Goal: Contribute content: Contribute content

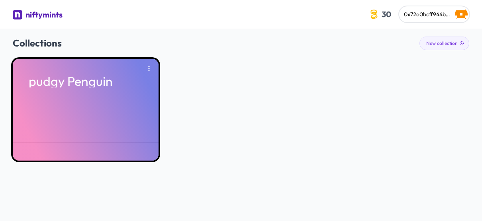
scroll to position [29, 0]
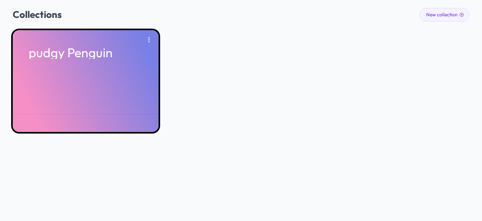
click at [80, 90] on div "pudgy Penguin" at bounding box center [86, 81] width 146 height 102
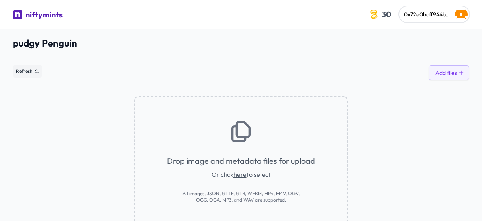
click at [268, 154] on div "Drop image and metadata files for upload Or click here to select All images, JS…" at bounding box center [240, 166] width 213 height 140
click at [23, 68] on span "Refresh" at bounding box center [24, 71] width 17 height 6
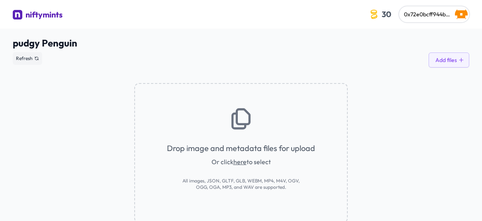
click at [244, 163] on link "here" at bounding box center [239, 162] width 13 height 8
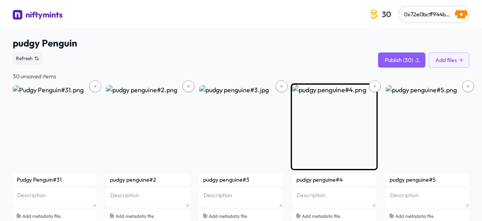
scroll to position [24, 0]
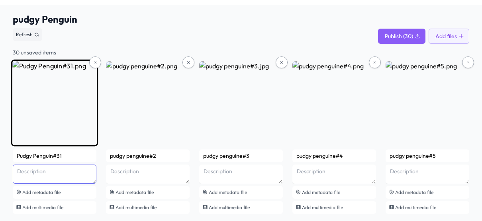
click at [82, 177] on textarea at bounding box center [55, 174] width 84 height 19
paste textarea "pudgy Penguin with prominent blue eyes pink winter hath ski equipment in left h…"
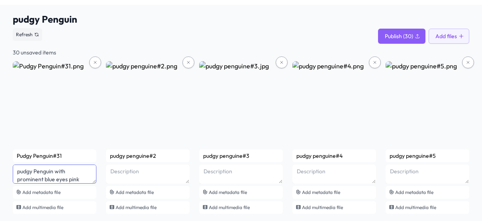
scroll to position [47, 0]
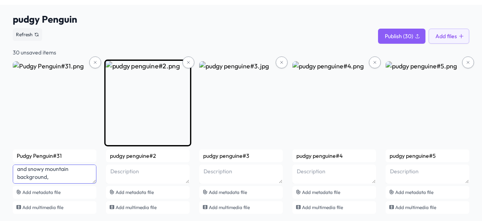
type textarea "pudgy Penguin with prominent blue eyes pink winter hath ski equipment in left h…"
click at [154, 171] on textarea at bounding box center [148, 174] width 84 height 19
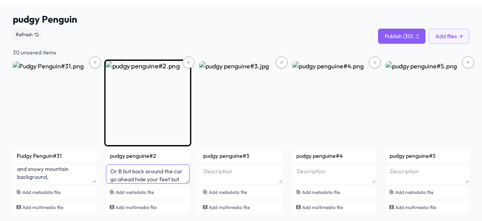
scroll to position [23, 0]
type textarea "Or B but back around the car go ahead hide your feet but not for Susan General …"
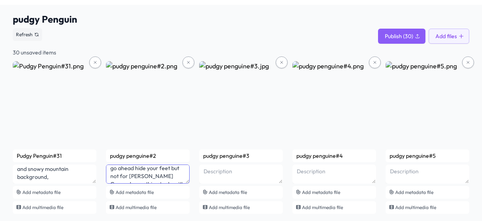
scroll to position [0, 0]
drag, startPoint x: 130, startPoint y: 179, endPoint x: 103, endPoint y: 161, distance: 32.7
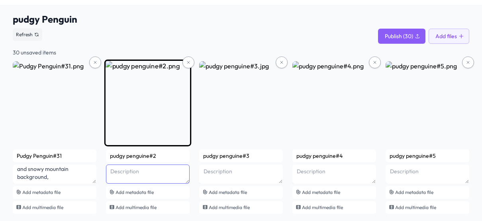
click at [146, 170] on textarea at bounding box center [148, 174] width 84 height 19
paste textarea "Pudgy Penguin with blue eyes long eyelashes a purple scarf purple legs a blue w…"
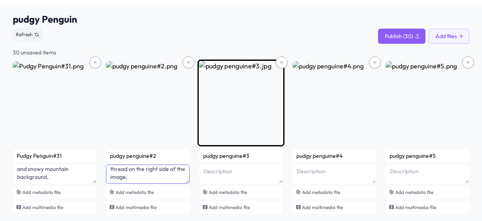
type textarea "Pudgy Penguin with blue eyes long eyelashes a purple scarf purple legs a blue w…"
click at [231, 171] on textarea at bounding box center [241, 174] width 84 height 19
paste textarea "pudgy Penguin with a golden hat and a butterfly on his head at the top of the b…"
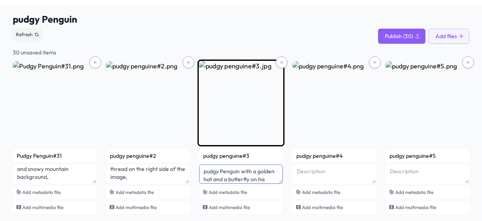
scroll to position [39, 0]
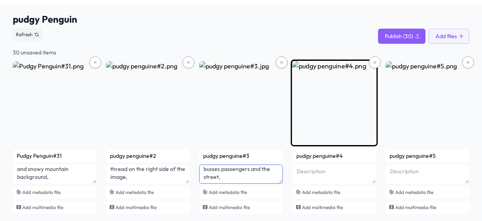
type textarea "pudgy Penguin with a golden hat and a butterfly on his head at the top of the b…"
click at [343, 171] on textarea at bounding box center [334, 174] width 84 height 19
paste textarea "Pudgy Penguin with a blue scarf and blue sunglasses with black frames and blue …"
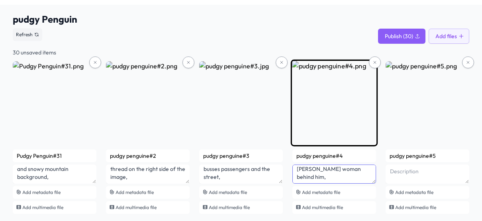
scroll to position [50, 0]
drag, startPoint x: 301, startPoint y: 169, endPoint x: 302, endPoint y: 183, distance: 14.7
click at [302, 183] on div "pudgy penguine#4 Pudgy Penguin with a blue scarf and blue sunglasses with black…" at bounding box center [334, 182] width 84 height 64
drag, startPoint x: 296, startPoint y: 169, endPoint x: 365, endPoint y: 200, distance: 75.7
click at [365, 200] on div "pudgy penguine#4 Pudgy Penguin with a blue scarf and blue sunglasses with black…" at bounding box center [334, 182] width 84 height 64
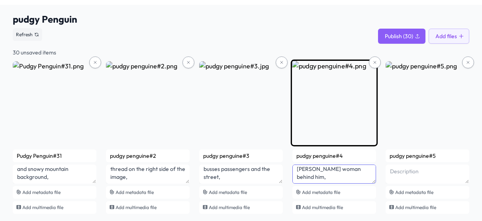
scroll to position [45, 0]
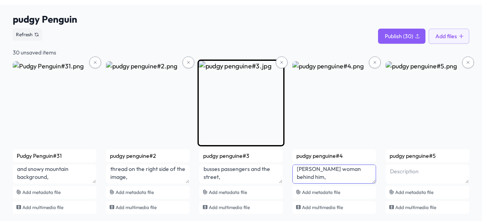
type textarea "Pudgy Penguin with a blue scarf and blue sunglasses with black frames and blue …"
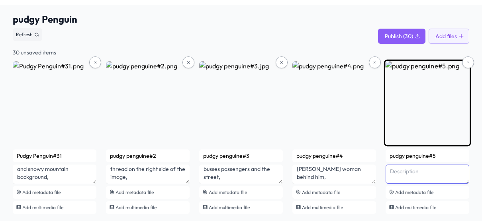
click at [417, 171] on textarea at bounding box center [427, 174] width 84 height 19
paste textarea "Pudgy Penguin with a blue scarf and blue sunglasses with black frames and blue …"
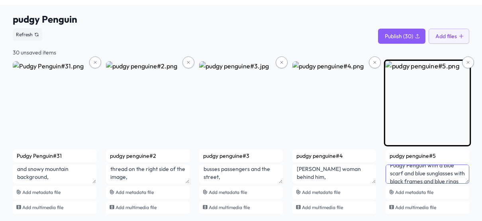
scroll to position [0, 0]
drag, startPoint x: 456, startPoint y: 172, endPoint x: 435, endPoint y: 178, distance: 22.2
click at [435, 178] on textarea "Pudgy Penguin with a blue scarf and blue sunglasses with black frames and blue …" at bounding box center [427, 174] width 84 height 19
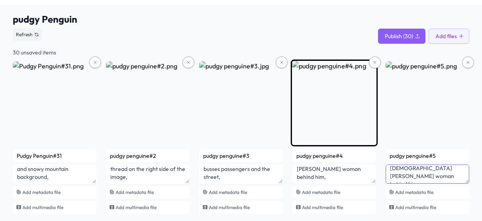
scroll to position [34, 0]
drag, startPoint x: 442, startPoint y: 178, endPoint x: 349, endPoint y: 181, distance: 93.2
type textarea "g"
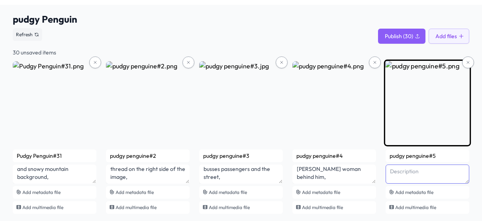
paste textarea "Pudgy Penguin with a blue scarf and blue sunglasses with black frames and blue …"
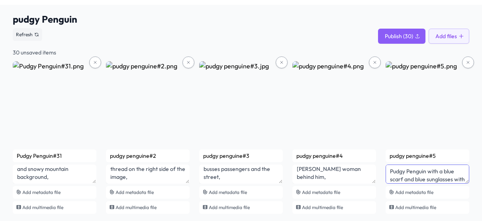
type textarea "Pudgy Penguin with a blue scarf and blue sunglasses with black frames and blue …"
click at [319, 20] on span "pudgy Penguin" at bounding box center [241, 19] width 456 height 13
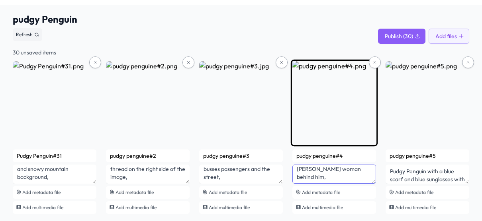
click at [336, 180] on textarea "Pudgy Penguin with a blue scarf and blue sunglasses with black frames and blue …" at bounding box center [334, 174] width 84 height 19
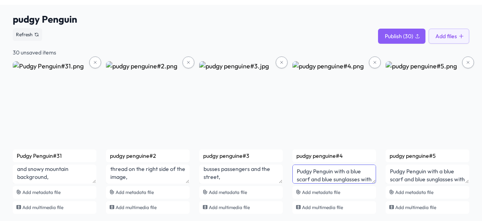
drag, startPoint x: 340, startPoint y: 169, endPoint x: 285, endPoint y: 163, distance: 55.6
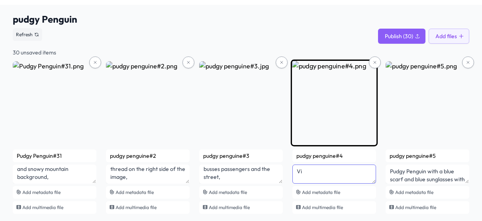
type textarea "V"
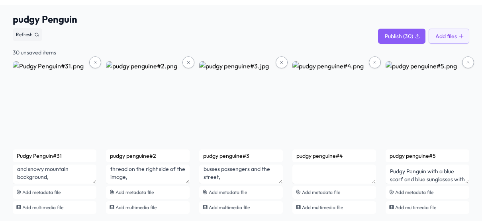
click at [300, 27] on div "Refresh Publish (30) Add files" at bounding box center [241, 34] width 456 height 18
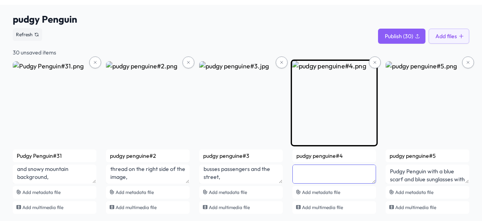
click at [319, 175] on textarea at bounding box center [334, 174] width 84 height 19
paste textarea "pudgy Penguin with a gold wig and a butterfly on his head at the top of the bus…"
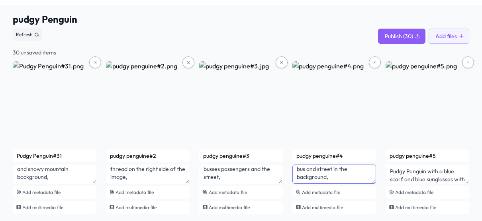
type textarea "pudgy Penguin with a gold wig and a butterfly on his head at the top of the bus…"
click at [331, 33] on div "Refresh Publish (30) Add files" at bounding box center [241, 34] width 456 height 18
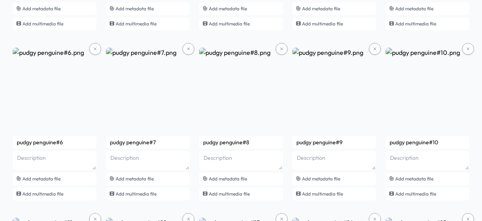
scroll to position [205, 0]
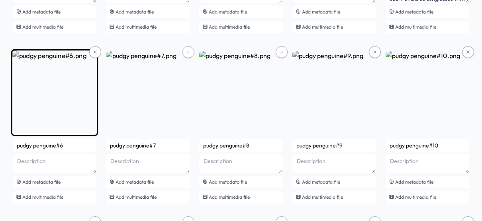
click at [57, 84] on img at bounding box center [54, 92] width 87 height 87
drag, startPoint x: 67, startPoint y: 142, endPoint x: 79, endPoint y: 152, distance: 15.6
click at [79, 152] on div "pudgy penguine#6 Add metadata file Add multimedia file" at bounding box center [55, 171] width 84 height 64
click at [50, 166] on textarea at bounding box center [55, 163] width 84 height 19
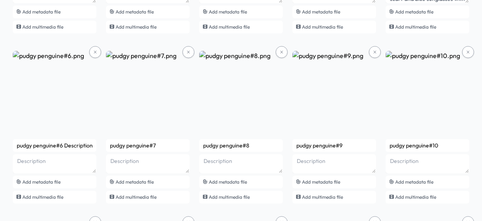
drag, startPoint x: 62, startPoint y: 144, endPoint x: 98, endPoint y: 148, distance: 36.1
type input "pudgy penguine#6"
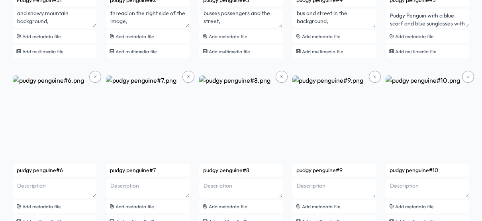
scroll to position [176, 0]
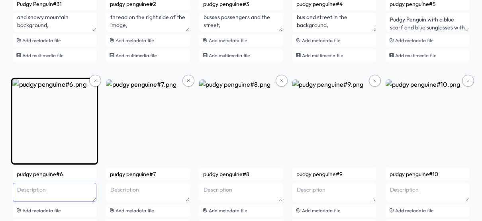
click at [86, 200] on textarea at bounding box center [55, 192] width 84 height 19
paste textarea "pudgy Penguin with blue eyes a red winter hat a golden staff in his left hand a…"
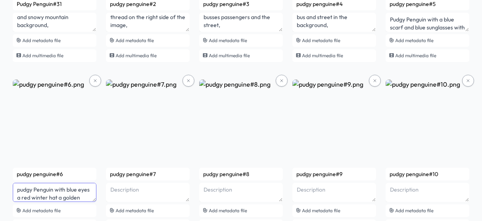
scroll to position [47, 0]
type textarea "pudgy Penguin with blue eyes a red winter hat a golden staff in his left hand a…"
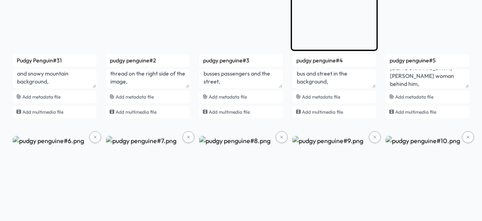
scroll to position [42, 0]
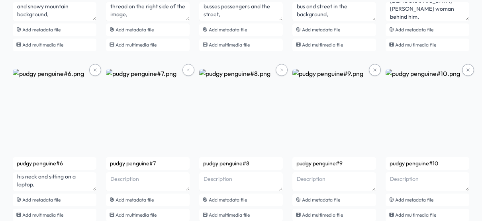
scroll to position [188, 0]
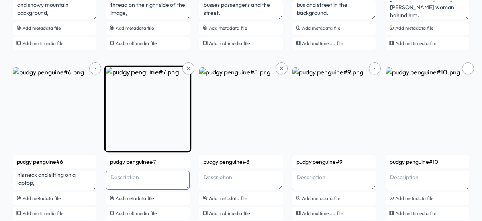
click at [152, 182] on textarea at bounding box center [148, 180] width 84 height 19
paste textarea "Pudgy Penguin with a glass full of juice and Kiwi on it wearing sunglasses and …"
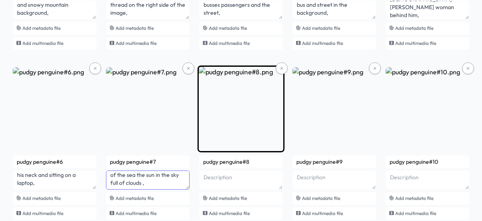
type textarea "Pudgy Penguin with a glass full of juice and Kiwi on it wearing sunglasses and …"
click at [232, 179] on textarea at bounding box center [241, 180] width 84 height 19
paste textarea "Pudgy Penguin with a glass full of juice and Kiwi on it wearing sunglasses and …"
type textarea "Pudgy Penguin with a glass full of juice and Kiwi on it wearing sunglasses and …"
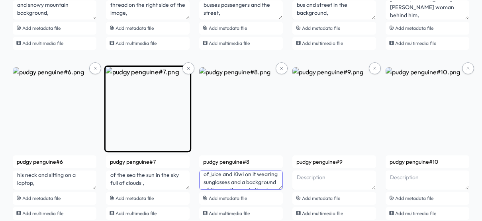
scroll to position [0, 0]
drag, startPoint x: 241, startPoint y: 181, endPoint x: 185, endPoint y: 164, distance: 57.9
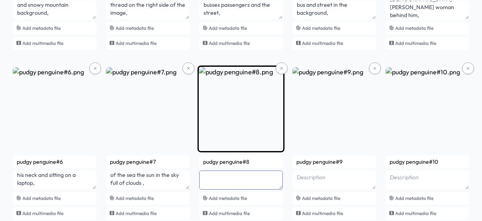
click at [208, 174] on textarea at bounding box center [241, 180] width 84 height 19
paste textarea "Pudgy Penguin with a fruit juice in his left hand and a young man's clothes is …"
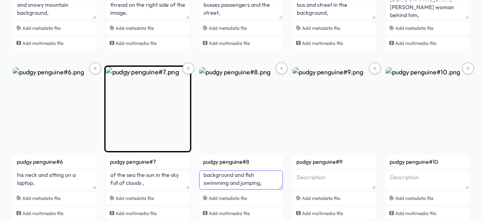
scroll to position [27, 0]
type textarea "Pudgy Penguin with a fruit juice in his left hand and a young man's clothes is …"
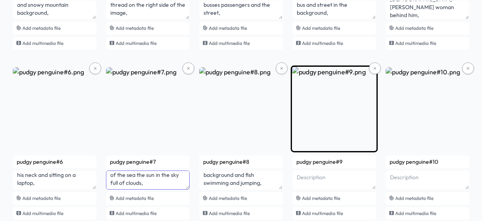
type textarea "Pudgy Penguin with a glass full of juice and Kiwi on it wearing sunglasses and …"
click at [326, 176] on textarea at bounding box center [334, 180] width 84 height 19
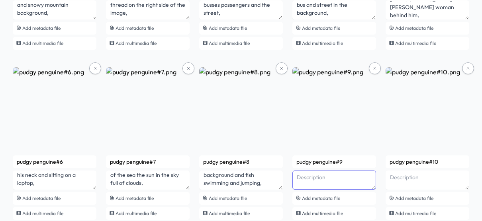
type textarea "Porgy Panguin Boston Davis data set loss for two fangirl on Bosch Garden Barobo…"
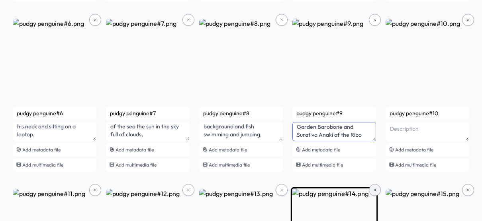
scroll to position [261, 0]
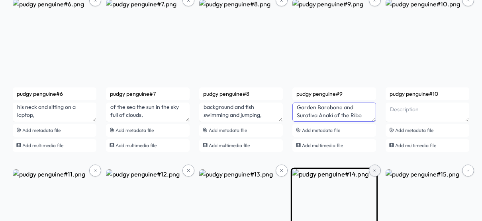
drag, startPoint x: 297, startPoint y: 176, endPoint x: 373, endPoint y: 218, distance: 87.3
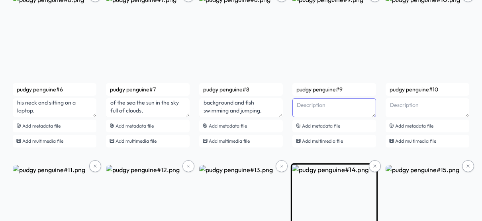
scroll to position [0, 0]
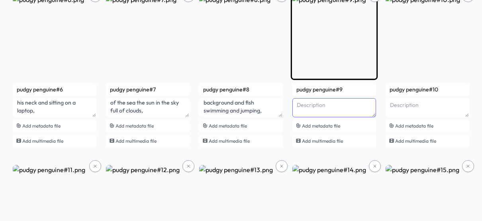
click at [312, 107] on textarea at bounding box center [334, 107] width 84 height 19
paste textarea "pudgy Penguin with a sandwich in his right hand and strawberries on it with a p…"
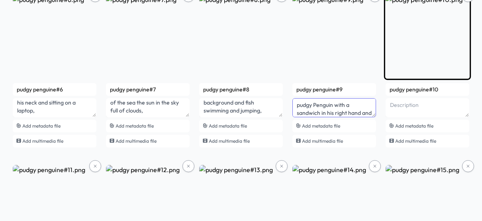
type textarea "pudgy Penguin with a sandwich in his right hand and strawberries on it with a p…"
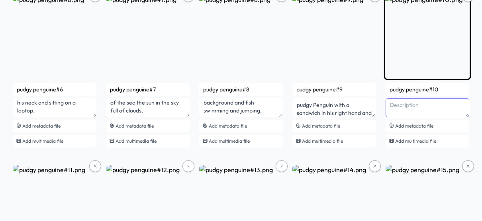
click at [408, 105] on textarea at bounding box center [427, 107] width 84 height 19
paste textarea "Pudgy Penguin with a sandwich in his left hand a purple bell pepper in his left…"
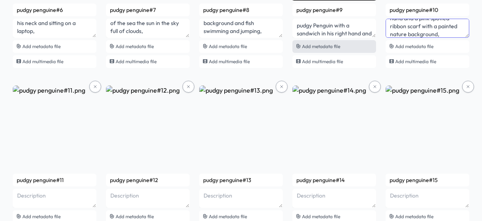
scroll to position [341, 0]
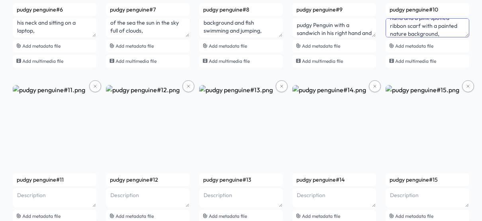
type textarea "Pudgy Penguin with a sandwich in his left hand a purple bell pepper in his left…"
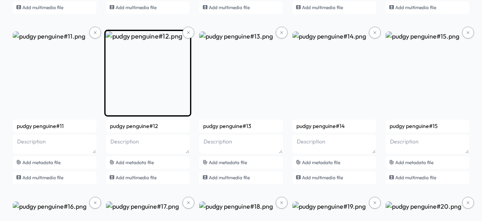
scroll to position [395, 0]
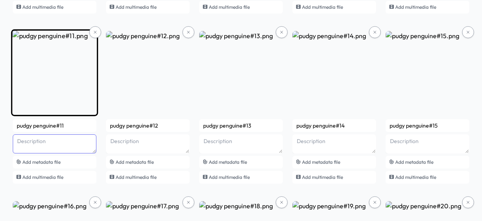
click at [29, 145] on textarea at bounding box center [55, 144] width 84 height 19
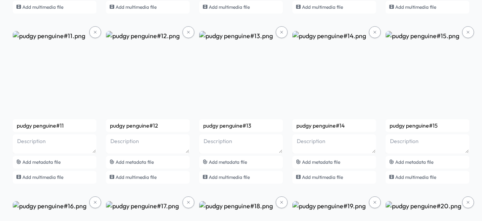
click at [97, 131] on div "Pudgy Penguin#31 pudgy Penguin with prominent blue eyes pink winter hath ski eq…" at bounding box center [241, 193] width 456 height 1006
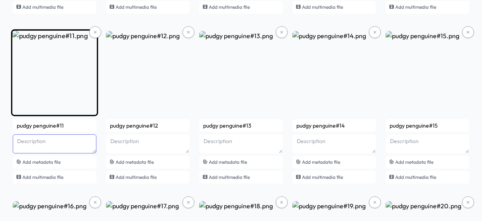
click at [76, 140] on textarea at bounding box center [55, 144] width 84 height 19
paste textarea "pudgy Penguin with a glass of juice in his left hand and sunglasses with a pink…"
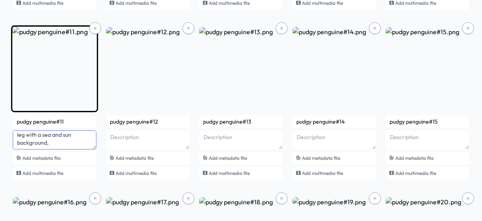
scroll to position [50, 0]
drag, startPoint x: 20, startPoint y: 135, endPoint x: 21, endPoint y: 150, distance: 15.9
click at [21, 150] on div "pudgy penguine#11 pudgy Penguin with a glass of juice in his left hand and sung…" at bounding box center [55, 147] width 84 height 64
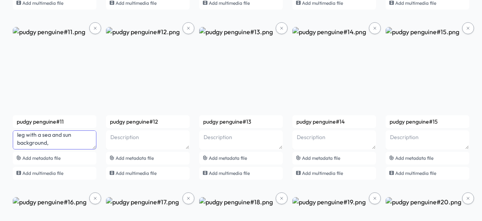
type textarea "pudgy Penguin with a glass of juice in his left hand and sunglasses with a pink…"
click at [101, 123] on div "Pudgy Penguin#31 pudgy Penguin with prominent blue eyes pink winter hath ski eq…" at bounding box center [241, 189] width 456 height 1006
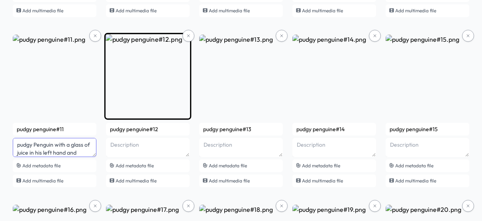
scroll to position [390, 0]
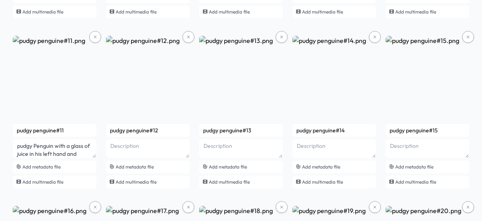
click at [104, 139] on div "Pudgy Penguin#31 pudgy Penguin with prominent blue eyes pink winter hath ski eq…" at bounding box center [241, 198] width 456 height 1006
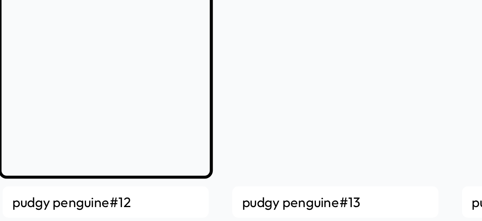
scroll to position [378, 0]
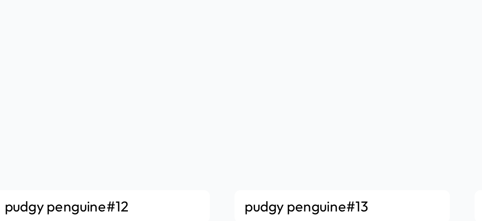
click at [194, 99] on div "Pudgy Penguin#31 pudgy Penguin with prominent blue eyes pink winter hath ski eq…" at bounding box center [241, 210] width 456 height 1006
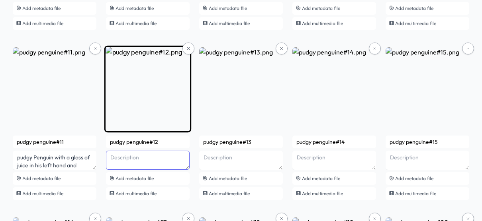
click at [145, 155] on textarea at bounding box center [148, 160] width 84 height 19
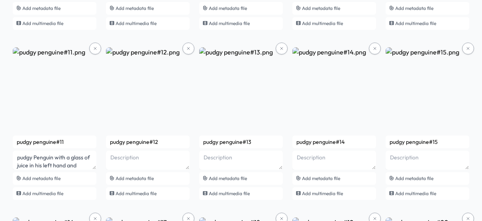
drag, startPoint x: 145, startPoint y: 155, endPoint x: 102, endPoint y: 146, distance: 43.6
click at [102, 146] on div "Pudgy Penguin#31 pudgy Penguin with prominent blue eyes pink winter hath ski eq…" at bounding box center [241, 210] width 456 height 1006
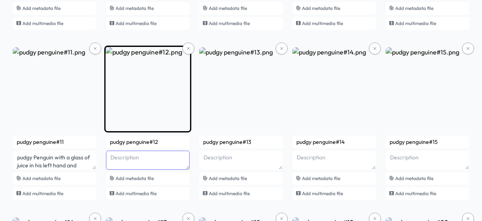
click at [126, 156] on textarea at bounding box center [148, 160] width 84 height 19
paste textarea "Pudgy Penguin with an orange witch hat and broom on the right and a smiling pur…"
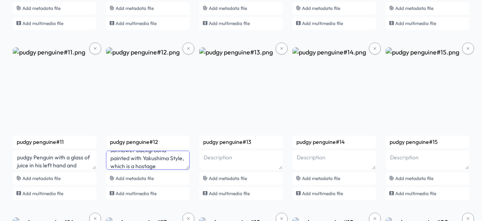
scroll to position [63, 0]
click at [191, 142] on div "Pudgy Penguin#31 pudgy Penguin with prominent blue eyes pink winter hath ski eq…" at bounding box center [241, 210] width 456 height 1006
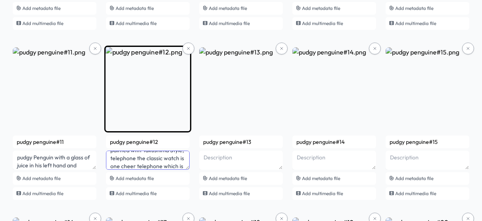
scroll to position [71, 0]
click at [153, 159] on textarea "Pudgy Penguin with an orange witch hat and broom on the right and a smiling pur…" at bounding box center [148, 160] width 84 height 19
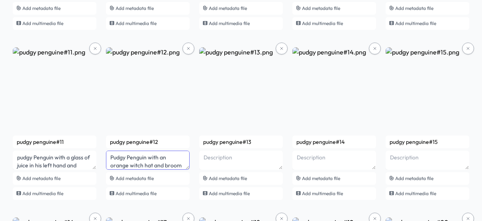
drag, startPoint x: 175, startPoint y: 166, endPoint x: 105, endPoint y: 144, distance: 73.7
click at [105, 144] on div "Pudgy Penguin#31 pudgy Penguin with prominent blue eyes pink winter hath ski eq…" at bounding box center [241, 210] width 456 height 1006
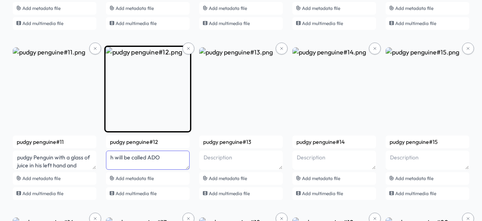
drag, startPoint x: 135, startPoint y: 155, endPoint x: 115, endPoint y: 152, distance: 20.9
click at [115, 152] on textarea "h will be called ADO" at bounding box center [148, 160] width 84 height 19
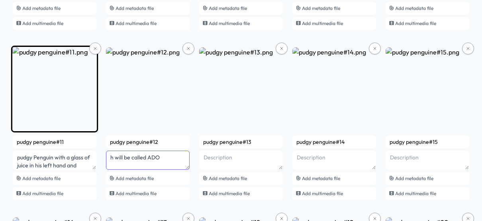
drag, startPoint x: 153, startPoint y: 156, endPoint x: 84, endPoint y: 163, distance: 70.0
click at [84, 163] on div "Pudgy Penguin#31 pudgy Penguin with prominent blue eyes pink winter hath ski eq…" at bounding box center [241, 210] width 456 height 1006
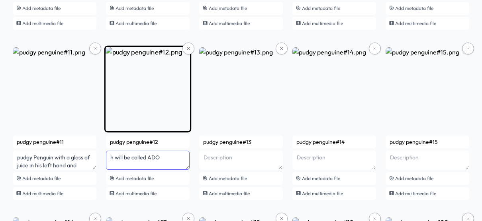
paste textarea "Pudgy Penguin with an orange witch hat and broom on the right and a smiling pur…"
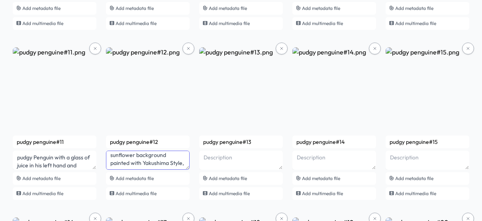
type textarea "Pudgy Penguin with an orange witch hat and broom on the right and a smiling pur…"
click at [195, 146] on div "Pudgy Penguin#31 pudgy Penguin with prominent blue eyes pink winter hath ski eq…" at bounding box center [241, 210] width 456 height 1006
click at [211, 39] on div "Pudgy Penguin#31 pudgy Penguin with prominent blue eyes pink winter hath ski eq…" at bounding box center [241, 210] width 456 height 1006
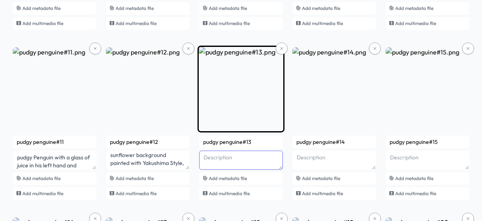
click at [222, 158] on textarea at bounding box center [241, 160] width 84 height 19
paste textarea "pudgy Penguin with prominent orange and black eyes long eyelashes watermelon im…"
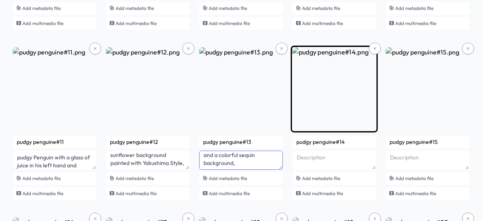
type textarea "pudgy Penguin with prominent orange and black eyes long eyelashes watermelon im…"
click at [297, 160] on textarea at bounding box center [334, 160] width 84 height 19
type textarea "I"
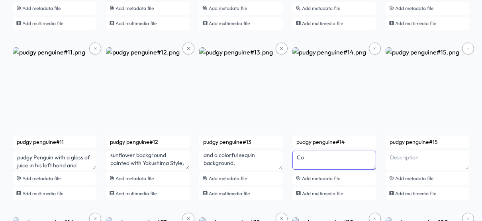
type textarea "C"
click at [285, 146] on div "Pudgy Penguin#31 pudgy Penguin with prominent blue eyes pink winter hath ski eq…" at bounding box center [241, 210] width 456 height 1006
click at [394, 38] on div "Pudgy Penguin#31 pudgy Penguin with prominent blue eyes pink winter hath ski eq…" at bounding box center [241, 210] width 456 height 1006
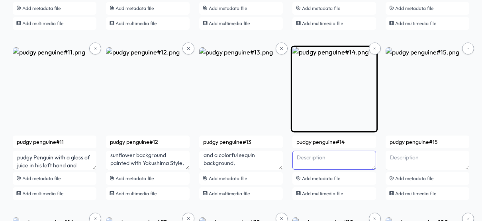
click at [315, 160] on textarea at bounding box center [334, 160] width 84 height 19
paste textarea "Pudgy Penguin with an orange polka dot wizard hat and a bow tie on it a picture…"
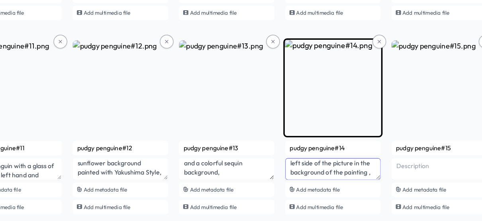
scroll to position [378, 0]
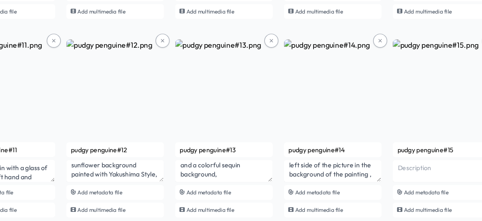
click at [284, 82] on div "Pudgy Penguin#31 pudgy Penguin with prominent blue eyes pink winter hath ski eq…" at bounding box center [241, 210] width 456 height 1006
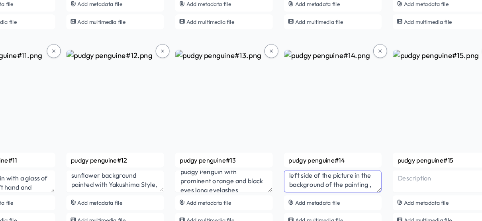
scroll to position [0, 0]
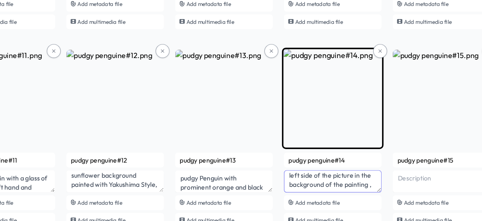
drag, startPoint x: 333, startPoint y: 155, endPoint x: 310, endPoint y: 162, distance: 23.7
click at [310, 162] on textarea "Pudgy Penguin with an orange polka dot wizard hat and a bow tie on it a picture…" at bounding box center [334, 161] width 84 height 19
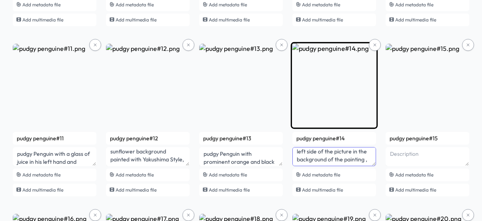
scroll to position [65, 0]
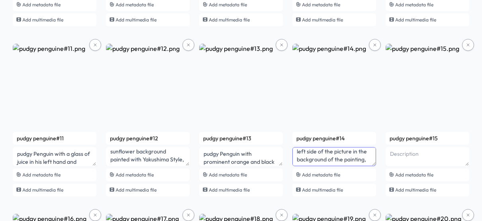
type textarea "Pudgy Penguin with an orange polka dot wizard hat and a bow tie on it a picture…"
click at [287, 146] on div "Pudgy Penguin#31 pudgy Penguin with prominent blue eyes pink winter hath ski eq…" at bounding box center [241, 206] width 456 height 1006
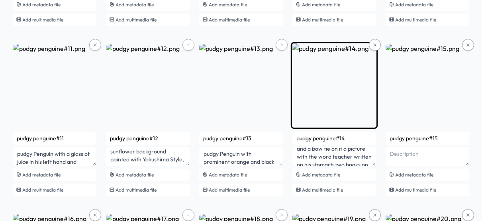
scroll to position [21, 0]
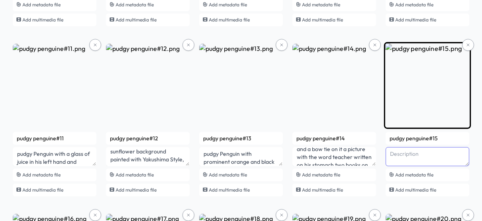
click at [409, 153] on textarea at bounding box center [427, 156] width 84 height 19
paste textarea "Pudgy Penguin wearing an orange witch hat and a picture of roses on the left an…"
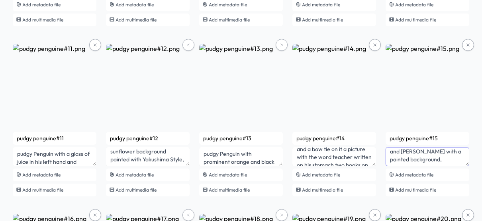
type textarea "Pudgy Penguin wearing an orange witch hat and a picture of roses on the left an…"
click at [477, 187] on div "pudgy Penguin See smart contract Refresh Publish (30) Add files 30 unsaved item…" at bounding box center [241, 190] width 482 height 1087
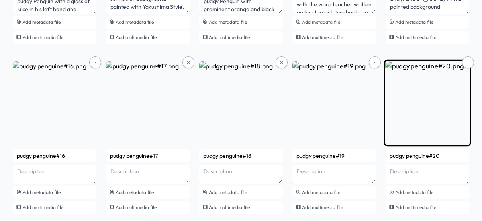
scroll to position [536, 0]
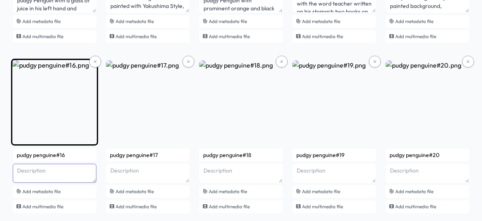
click at [54, 175] on textarea at bounding box center [55, 173] width 84 height 19
paste textarea "Pudgy Pengin with prominent orange and black eyes a book in his hand and an ima…"
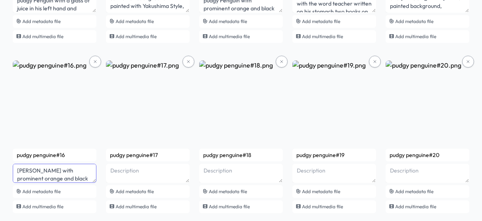
scroll to position [47, 0]
type textarea "Pudgy Pengin with prominent orange and black eyes a book in his hand and an ima…"
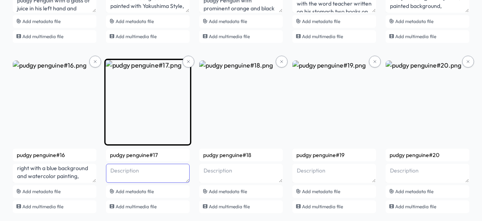
click at [151, 169] on textarea at bounding box center [148, 173] width 84 height 19
paste textarea "A Pudgy Penguin with a book in his hand a stethoscope a picture of a heart on t…"
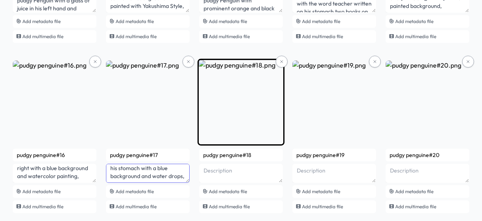
type textarea "A Pudgy Penguin with a book in his hand a stethoscope a picture of a heart on t…"
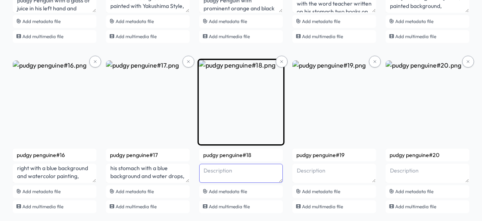
click at [255, 177] on textarea at bounding box center [241, 173] width 84 height 19
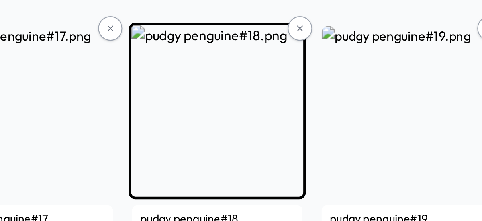
scroll to position [536, 0]
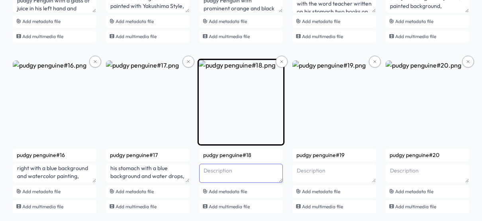
paste textarea "pudgy Penguin with a left eye made of colored diamonds and a right eye with a p…"
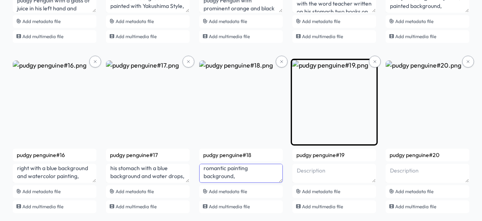
type textarea "pudgy Penguin with a left eye made of colored diamonds and a right eye with a p…"
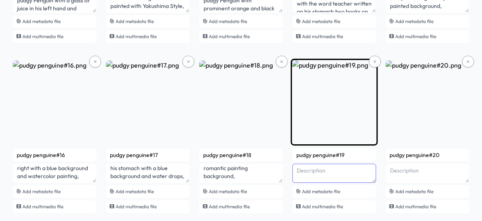
click at [334, 172] on textarea at bounding box center [334, 173] width 84 height 19
paste textarea "pudgy Penguin in a yellow hat with a smiling emoji a dollar coin in his right e…"
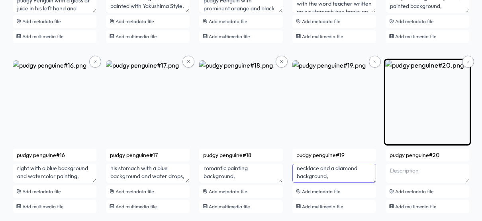
type textarea "pudgy Penguin in a yellow hat with a smiling emoji a dollar coin in his right e…"
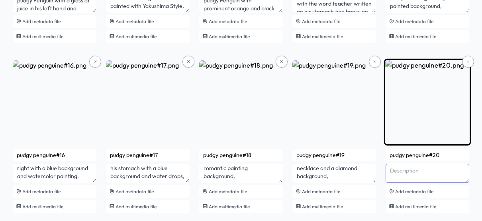
click at [418, 170] on textarea at bounding box center [427, 173] width 84 height 19
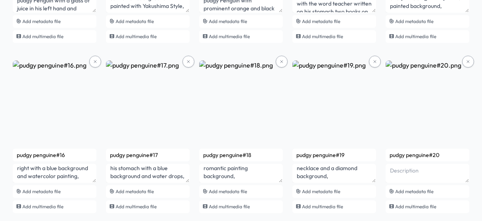
click at [381, 165] on div "Pudgy Penguin#31 pudgy Penguin with prominent blue eyes pink winter hath ski eq…" at bounding box center [241, 52] width 456 height 1006
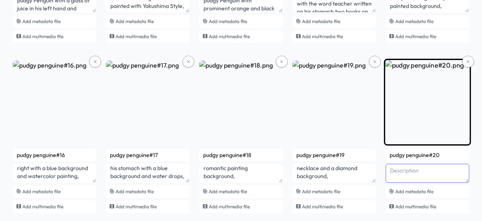
click at [394, 168] on textarea at bounding box center [427, 173] width 84 height 19
paste textarea "A Pudgy Penguin with an orange beak and feet wearing red sunglasses a purple an…"
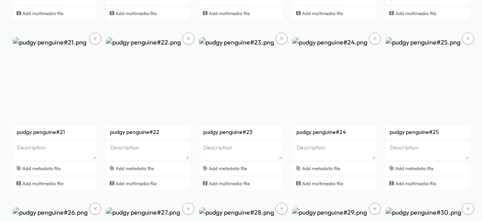
scroll to position [730, 0]
type textarea "A Pudgy Penguin with an orange beak and feet wearing red sunglasses a purple an…"
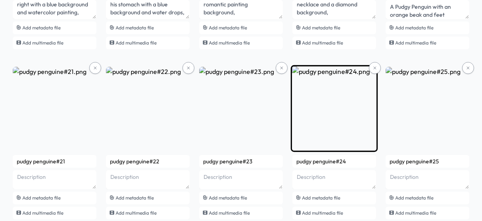
scroll to position [701, 0]
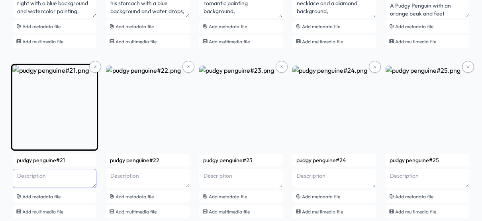
click at [53, 180] on textarea at bounding box center [55, 178] width 84 height 19
paste textarea "pudgy the Penguin with prominent black eyes a red wig a wooden comb with a pink…"
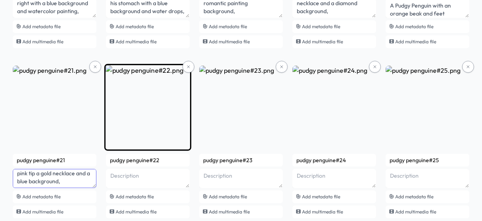
type textarea "pudgy the Penguin with prominent black eyes a red wig a wooden comb with a pink…"
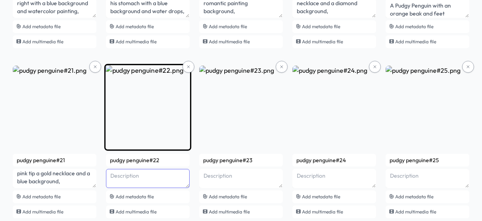
click at [137, 178] on textarea at bounding box center [148, 178] width 84 height 19
paste textarea "pudgy Penguin with a purple wig bulging eyes orange beak pink shoulder emerald …"
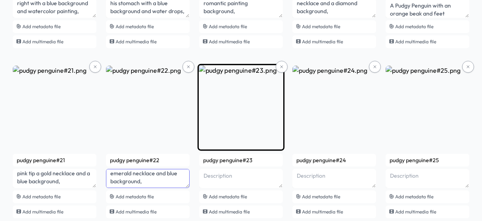
type textarea "pudgy Penguin with a purple wig bulging eyes orange beak pink shoulder emerald …"
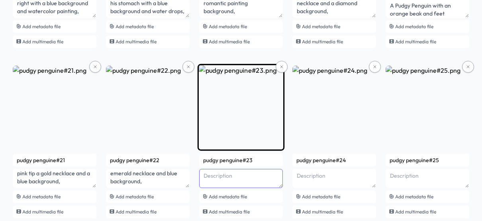
click at [217, 183] on textarea at bounding box center [241, 178] width 84 height 19
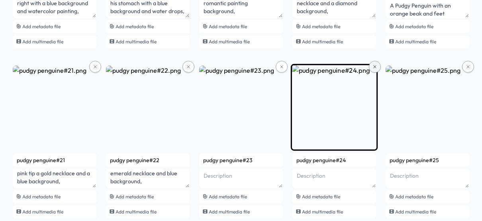
click at [372, 68] on icon at bounding box center [374, 66] width 5 height 5
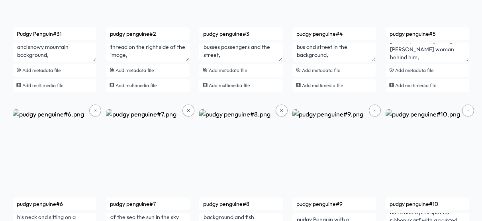
scroll to position [0, 0]
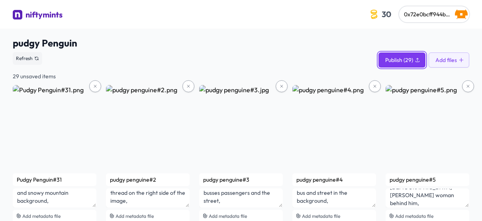
click at [405, 58] on span "Publish (29)" at bounding box center [399, 60] width 28 height 8
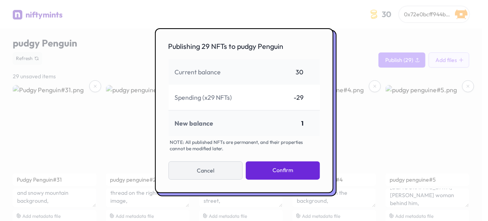
click at [221, 167] on button "Cancel" at bounding box center [205, 171] width 74 height 18
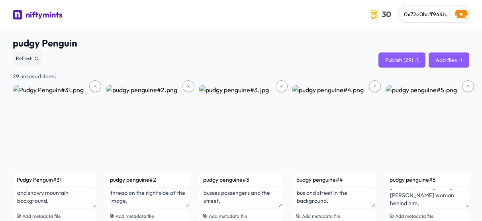
click at [447, 54] on button "Add files" at bounding box center [448, 60] width 41 height 15
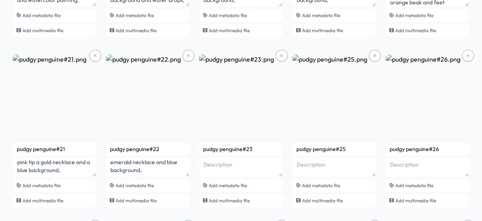
scroll to position [712, 0]
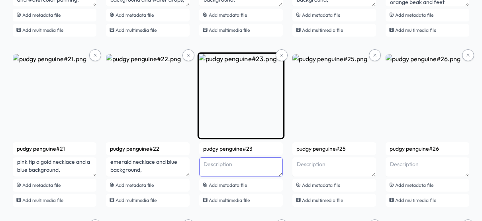
click at [253, 168] on textarea at bounding box center [241, 167] width 84 height 19
paste textarea "pudgy Penguin with red sunglasses and a thick gold chain Ruby jewelry and Pearl…"
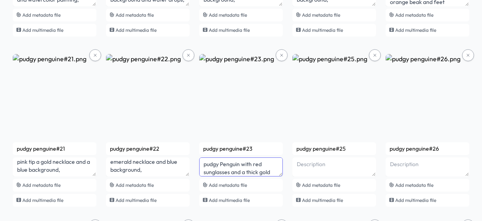
scroll to position [23, 0]
type textarea "pudgy Penguin with red sunglasses and a thick gold chain Ruby jewelry and Pearl…"
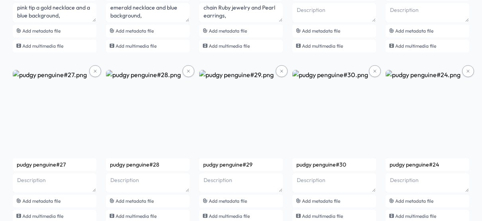
scroll to position [893, 0]
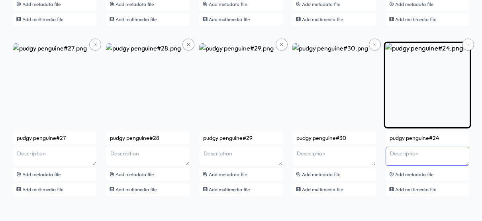
click at [412, 154] on textarea at bounding box center [427, 156] width 84 height 19
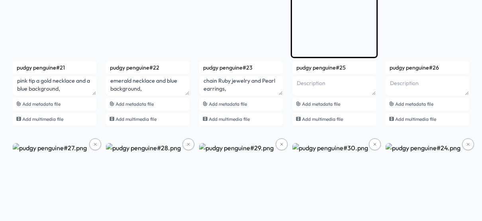
scroll to position [800, 0]
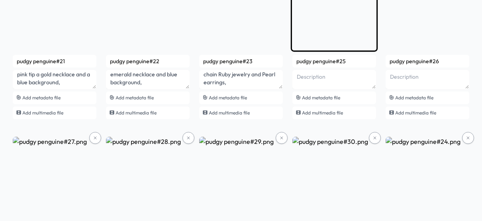
type textarea "Mr Mr Pandey Mr C and Mr Charter"
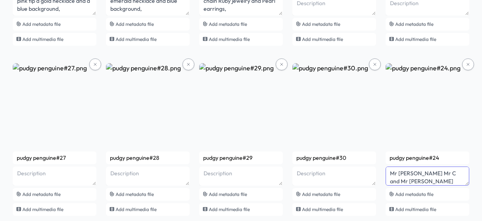
scroll to position [874, 0]
drag, startPoint x: 413, startPoint y: 181, endPoint x: 382, endPoint y: 166, distance: 34.0
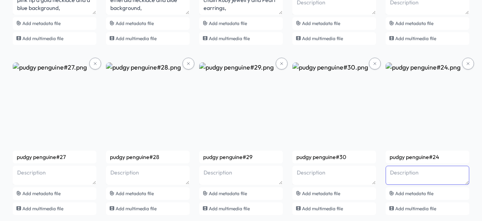
type textarea "But could you be getting permitted"
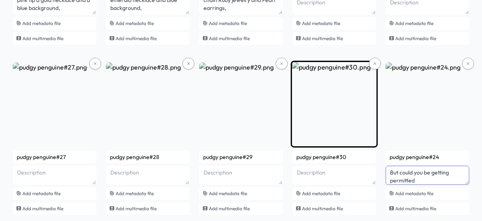
drag, startPoint x: 416, startPoint y: 179, endPoint x: 368, endPoint y: 156, distance: 52.9
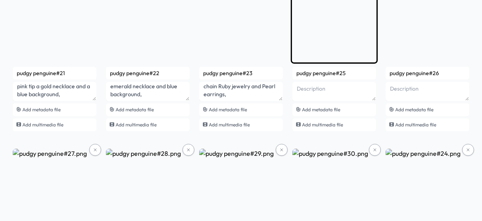
scroll to position [786, 0]
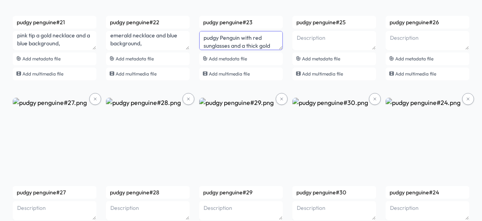
scroll to position [39, 0]
drag, startPoint x: 243, startPoint y: 45, endPoint x: -20, endPoint y: -45, distance: 277.8
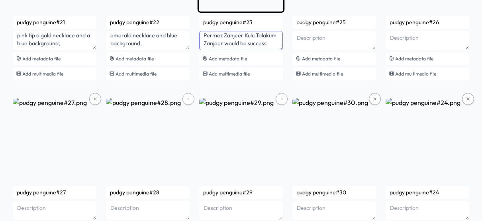
scroll to position [50, 0]
drag, startPoint x: 204, startPoint y: 38, endPoint x: 259, endPoint y: 46, distance: 55.2
click at [259, 46] on textarea "pudgy Penguin with red sunglasses and a thick gold chain Ruby jewelry and Pearl…" at bounding box center [241, 40] width 84 height 19
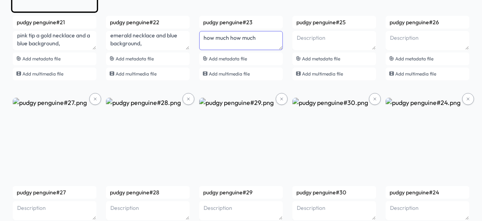
scroll to position [0, 0]
drag, startPoint x: 258, startPoint y: 40, endPoint x: 204, endPoint y: 41, distance: 54.5
click at [204, 41] on textarea "how much how much" at bounding box center [241, 40] width 84 height 19
click at [262, 41] on textarea "how much how much" at bounding box center [241, 40] width 84 height 19
drag, startPoint x: 259, startPoint y: 40, endPoint x: 207, endPoint y: 38, distance: 51.8
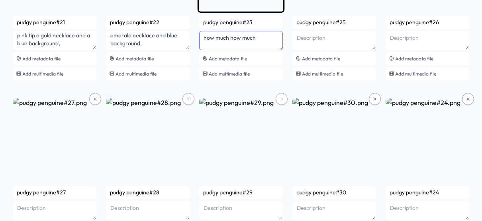
click at [207, 38] on textarea "how much how much" at bounding box center [241, 40] width 84 height 19
type textarea "h"
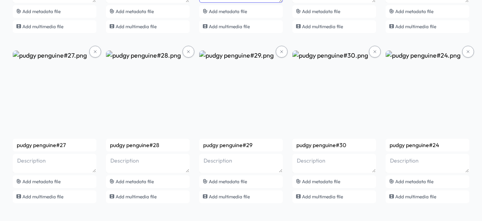
scroll to position [888, 0]
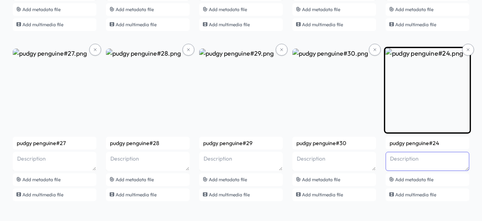
click at [429, 162] on textarea at bounding box center [427, 161] width 84 height 19
click at [414, 154] on textarea at bounding box center [427, 161] width 84 height 19
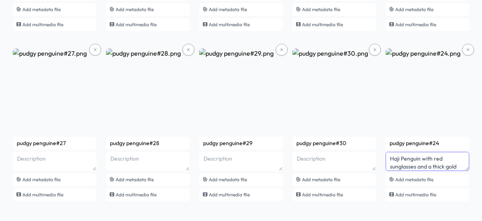
drag, startPoint x: 401, startPoint y: 154, endPoint x: 378, endPoint y: 154, distance: 23.1
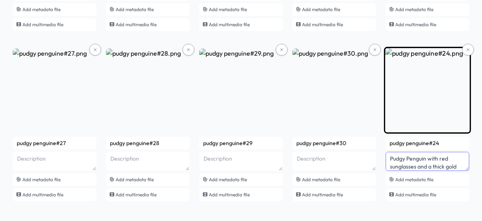
scroll to position [18, 0]
click at [430, 166] on textarea "Pudgy Penguin with red sunglasses and a thick gold chain Ruby jewelry and Pearl…" at bounding box center [427, 161] width 84 height 19
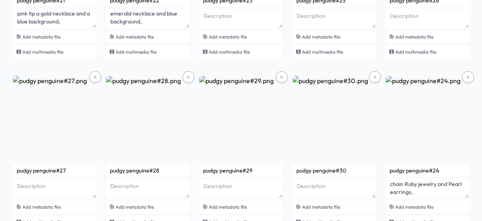
scroll to position [858, 0]
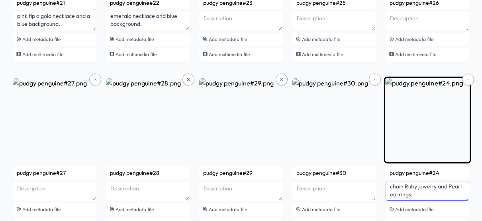
click at [429, 191] on textarea "Pudgy Penguin with red sunglasses and a thick gold chain Ruby jewelry and Pearl…" at bounding box center [427, 191] width 84 height 19
click at [424, 191] on textarea "Pudgy Penguin with red sunglasses and a thick gold chain Ruby jewelry and Pearl…" at bounding box center [427, 191] width 84 height 19
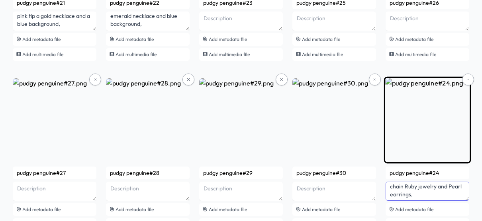
click at [424, 193] on textarea "Pudgy Penguin with red sunglasses and a thick gold chain Ruby jewelry and Pearl…" at bounding box center [427, 191] width 84 height 19
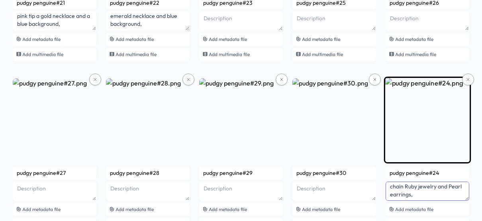
click at [423, 195] on textarea "Pudgy Penguin with red sunglasses and a thick gold chain Ruby jewelry and Pearl…" at bounding box center [427, 191] width 84 height 19
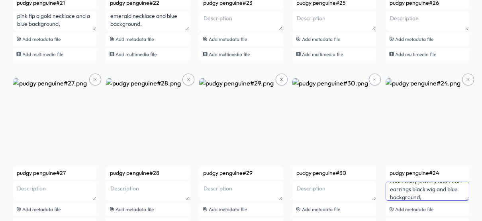
type textarea "Pudgy Penguin with red sunglasses and a thick gold chain Ruby jewelry and Pearl…"
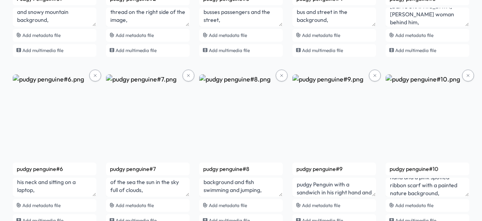
scroll to position [0, 0]
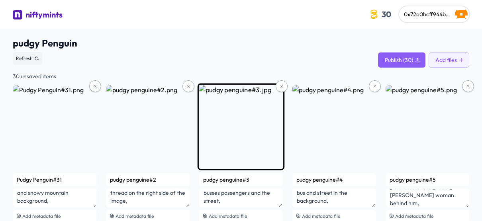
click at [237, 120] on img at bounding box center [240, 127] width 87 height 87
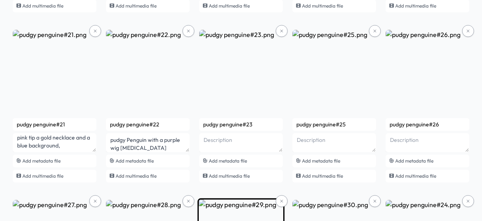
scroll to position [736, 0]
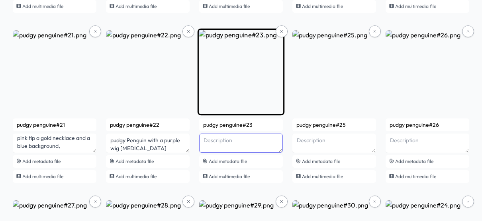
click at [230, 142] on textarea at bounding box center [241, 143] width 84 height 19
type textarea "Surat Nokia Surati but back around the OPI"
drag, startPoint x: 246, startPoint y: 148, endPoint x: 200, endPoint y: 130, distance: 49.1
click at [200, 130] on div "pudgy penguine#23 Surat Nokia Surati but back around the OPI Add metadata file …" at bounding box center [241, 151] width 84 height 64
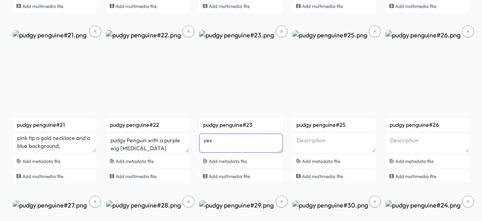
drag, startPoint x: 214, startPoint y: 134, endPoint x: 196, endPoint y: 139, distance: 18.5
drag, startPoint x: 230, startPoint y: 140, endPoint x: 193, endPoint y: 142, distance: 36.7
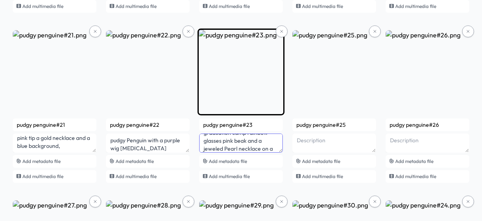
scroll to position [26, 0]
click at [258, 145] on textarea "Pudgy Penguin with a graduation camp rainbow glasses pink beak and a jeweled Pe…" at bounding box center [241, 143] width 84 height 19
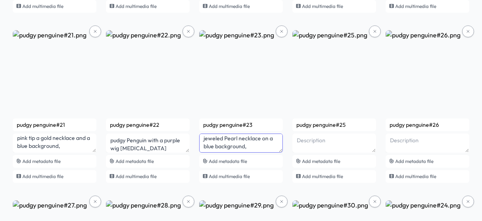
type textarea "Pudgy Penguin with a graduation camp rainbow glasses pink beak and a jeweled Pe…"
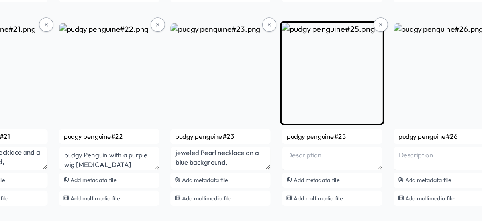
scroll to position [742, 0]
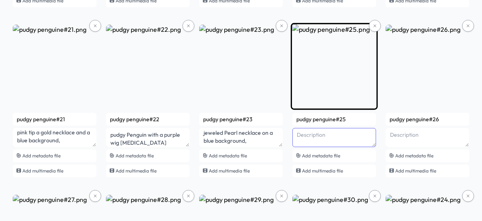
click at [313, 132] on textarea at bounding box center [334, 137] width 84 height 19
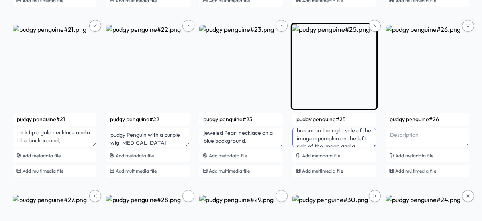
scroll to position [0, 0]
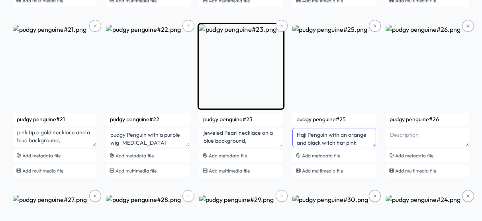
drag, startPoint x: 307, startPoint y: 134, endPoint x: 277, endPoint y: 137, distance: 30.4
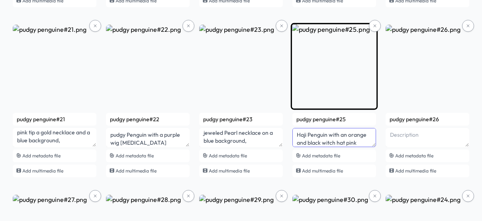
click at [303, 134] on textarea "Haji Penguin with an orange and black witch hat pink glasses a book in his hand…" at bounding box center [334, 137] width 84 height 19
click at [321, 134] on textarea "Ha pudgy ji Penguin with an orange and black witch hat pink glasses a book in h…" at bounding box center [334, 137] width 84 height 19
drag, startPoint x: 320, startPoint y: 133, endPoint x: 325, endPoint y: 133, distance: 5.6
click at [325, 133] on textarea "Ha pudgy ji Penguin with an orange and black witch hat pink glasses a book in h…" at bounding box center [334, 137] width 84 height 19
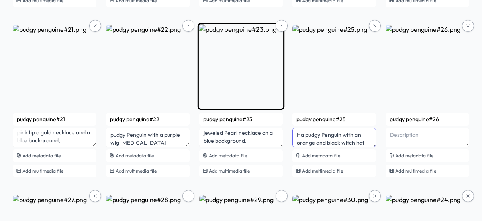
drag, startPoint x: 304, startPoint y: 134, endPoint x: 265, endPoint y: 135, distance: 39.0
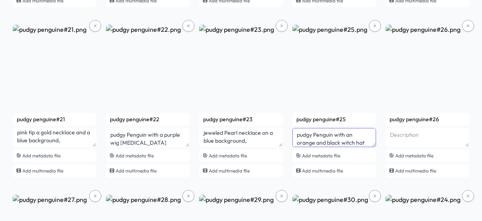
type textarea "pudgy Penguin with an orange and black witch hat pink glasses a book in his han…"
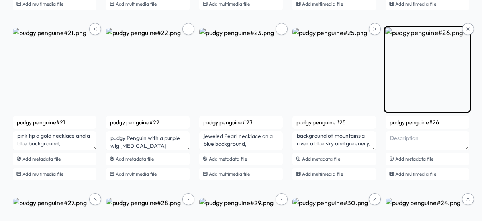
scroll to position [736, 0]
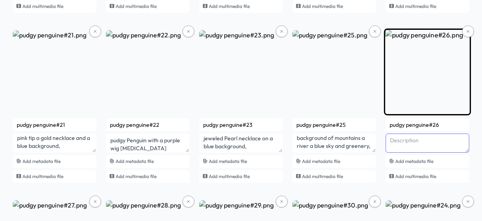
click at [414, 141] on textarea at bounding box center [427, 143] width 84 height 19
type textarea "A"
type textarea "b"
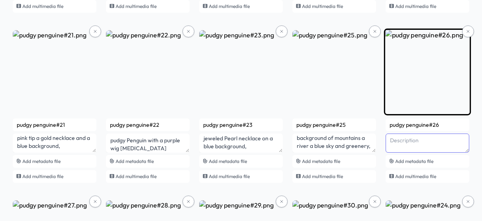
click at [390, 140] on textarea at bounding box center [427, 143] width 84 height 19
click at [389, 139] on textarea "Penguin with a book in his hand and a picture of a watermelon in front of his l…" at bounding box center [427, 143] width 84 height 19
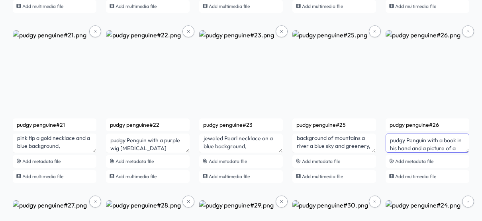
type textarea "pudgy Penguin with a book in his hand and a picture of a watermelon in front of…"
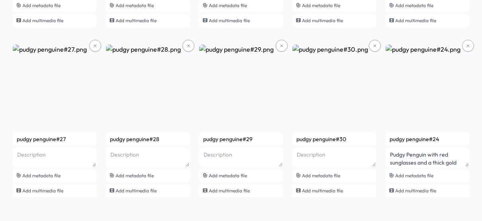
scroll to position [893, 0]
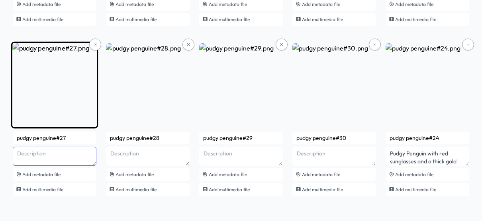
click at [78, 159] on textarea at bounding box center [55, 156] width 84 height 19
type textarea "on"
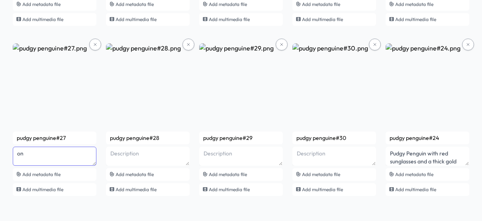
drag, startPoint x: 78, startPoint y: 159, endPoint x: -20, endPoint y: 147, distance: 99.0
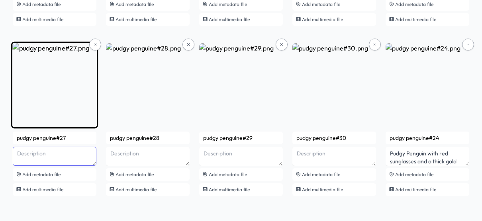
click at [49, 148] on textarea at bounding box center [55, 156] width 84 height 19
drag, startPoint x: 26, startPoint y: 150, endPoint x: 17, endPoint y: 149, distance: 9.3
click at [17, 149] on textarea "Haji Penguin with a blue book in his hand and a picture of a pineapple on the l…" at bounding box center [55, 156] width 84 height 19
drag, startPoint x: 27, startPoint y: 149, endPoint x: 13, endPoint y: 147, distance: 14.5
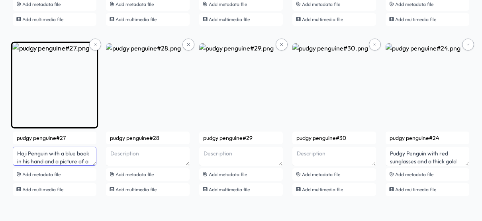
click at [13, 147] on textarea "Haji Penguin with a blue book in his hand and a picture of a pineapple on the l…" at bounding box center [55, 156] width 84 height 19
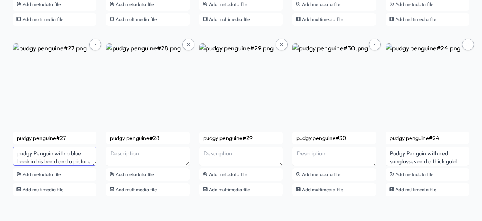
type textarea "pudgy Penguin with a blue book in his hand and a picture of a pineapple on the …"
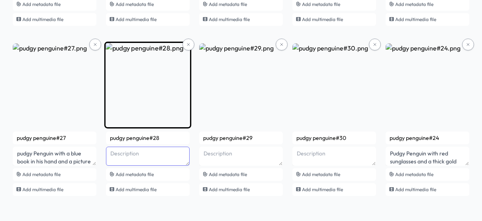
click at [117, 159] on textarea at bounding box center [148, 156] width 84 height 19
type textarea "m"
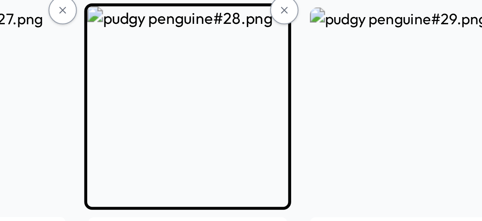
scroll to position [893, 0]
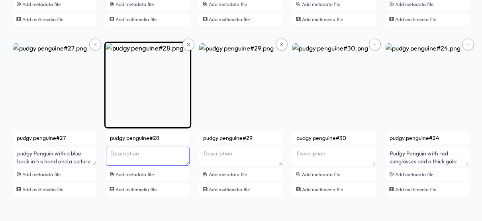
click at [171, 152] on textarea at bounding box center [148, 156] width 84 height 19
click at [110, 153] on textarea "With a circular Ruby left eye and a prominent right eye with orange on the left…" at bounding box center [148, 156] width 84 height 19
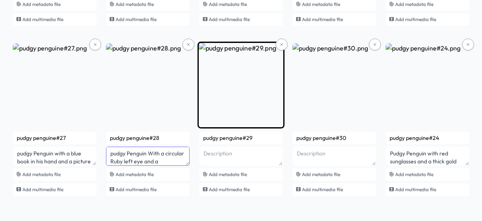
type textarea "pudgy Penguin With a circular Ruby left eye and a prominent right eye with oran…"
click at [238, 154] on textarea at bounding box center [241, 156] width 84 height 19
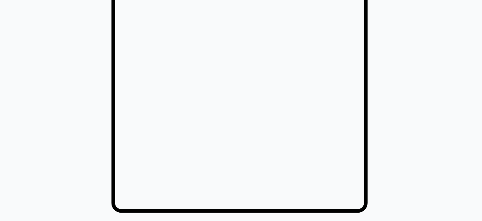
scroll to position [893, 0]
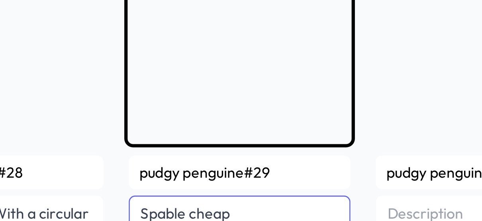
type textarea "Spable cheap she does the"
click at [244, 150] on textarea "Spable cheap she does the" at bounding box center [241, 156] width 84 height 19
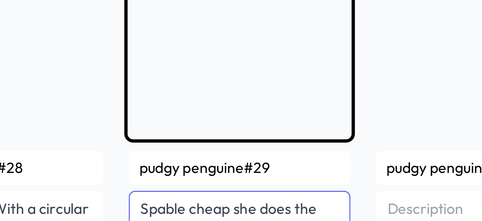
drag, startPoint x: 269, startPoint y: 153, endPoint x: 204, endPoint y: 158, distance: 65.8
click at [204, 159] on textarea "Spable cheap she does the" at bounding box center [241, 156] width 84 height 19
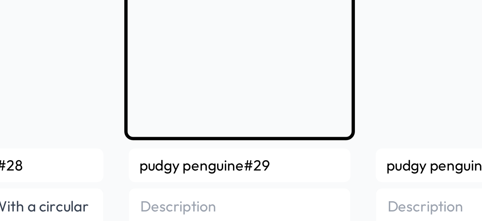
click at [254, 137] on input "pudgy penguine#29" at bounding box center [241, 138] width 84 height 13
click at [258, 145] on div at bounding box center [241, 155] width 84 height 21
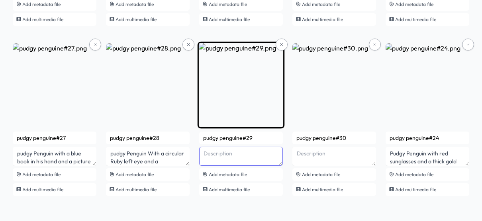
click at [269, 155] on textarea at bounding box center [241, 156] width 84 height 19
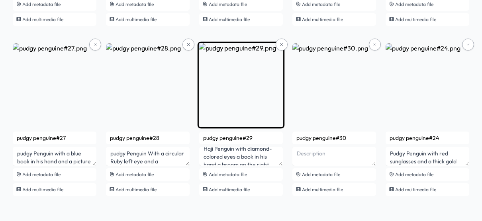
scroll to position [42, 0]
click at [264, 157] on textarea "Haji Penguin with diamond-colored eyes a book in his hand a broom on the right …" at bounding box center [241, 156] width 84 height 19
click at [270, 162] on textarea "Haji Penguin with diamond-colored eyes a book in his hand a broom on the right …" at bounding box center [241, 156] width 84 height 19
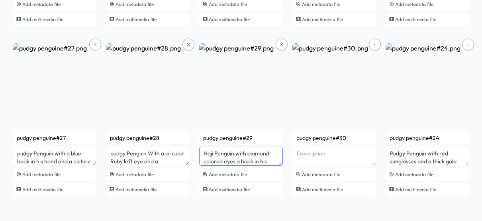
drag, startPoint x: 214, startPoint y: 150, endPoint x: 193, endPoint y: 150, distance: 20.7
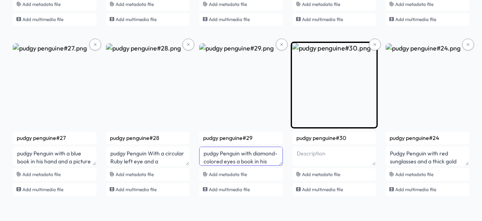
type textarea "pudgy Penguin with diamond-colored eyes a book in his hand a broom on the right…"
click at [334, 150] on textarea at bounding box center [334, 156] width 84 height 19
drag, startPoint x: 353, startPoint y: 151, endPoint x: 298, endPoint y: 155, distance: 55.0
click at [298, 155] on textarea "This morning Majesty" at bounding box center [334, 156] width 84 height 19
type textarea "T"
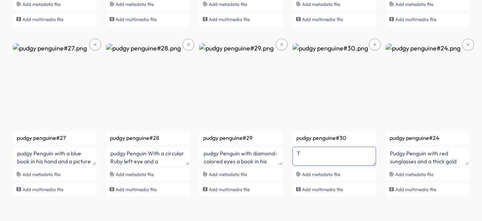
drag, startPoint x: 298, startPoint y: 155, endPoint x: 290, endPoint y: 155, distance: 8.0
type textarea "'s"
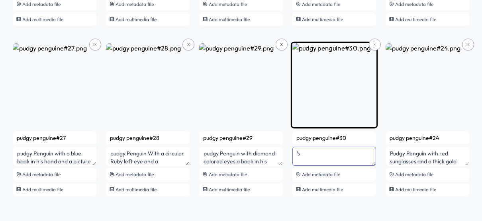
drag, startPoint x: 287, startPoint y: 154, endPoint x: 311, endPoint y: 161, distance: 24.4
click at [311, 161] on textarea "'s" at bounding box center [334, 156] width 84 height 19
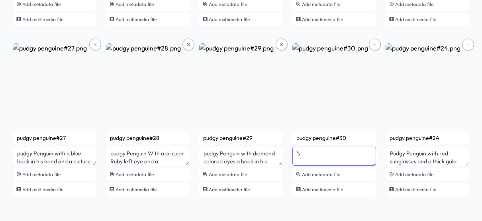
drag, startPoint x: 311, startPoint y: 161, endPoint x: 288, endPoint y: 158, distance: 23.0
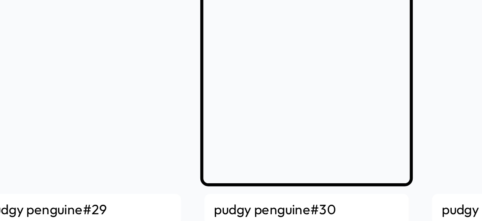
scroll to position [893, 0]
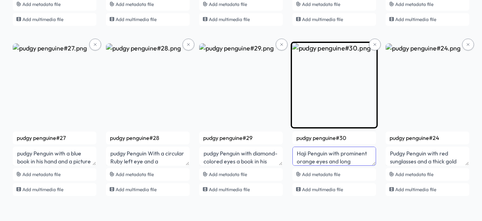
drag, startPoint x: 308, startPoint y: 148, endPoint x: 292, endPoint y: 149, distance: 15.5
click at [292, 149] on textarea "Haji Penguin with prominent orange eyes and long eyelashes and a circular Ruby …" at bounding box center [334, 156] width 84 height 19
click at [355, 155] on textarea "Pudgy Penguin with prominent orange eyes and long eyelashes and a circular Ruby…" at bounding box center [334, 156] width 84 height 19
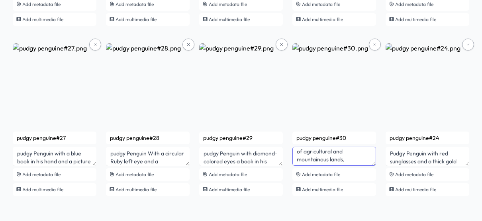
type textarea "Pudgy Penguin with prominent orange eyes and long eyelashes and a circular Ruby…"
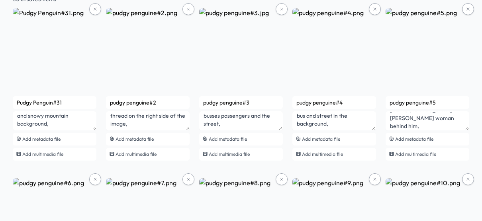
scroll to position [0, 0]
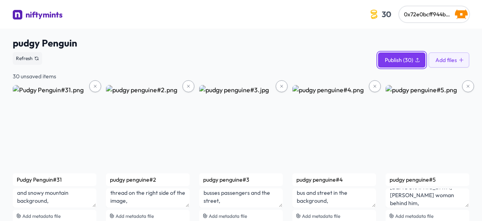
click at [395, 63] on span "Publish (30)" at bounding box center [398, 60] width 28 height 8
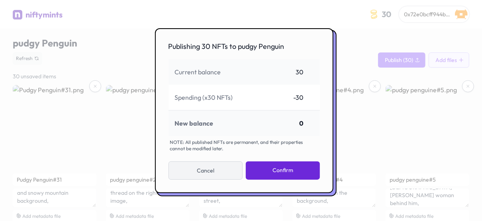
click at [219, 166] on button "Cancel" at bounding box center [205, 171] width 74 height 18
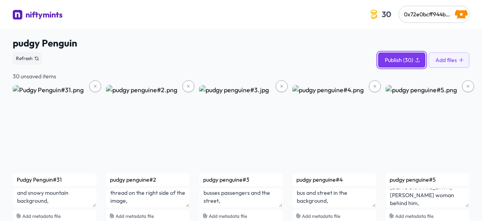
click at [394, 61] on span "Publish (30)" at bounding box center [398, 60] width 28 height 8
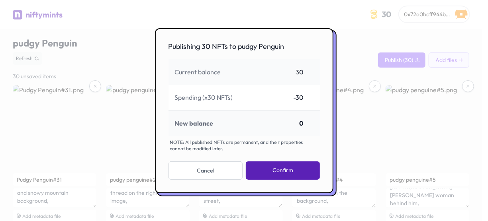
click at [296, 174] on button "Confirm" at bounding box center [283, 171] width 74 height 18
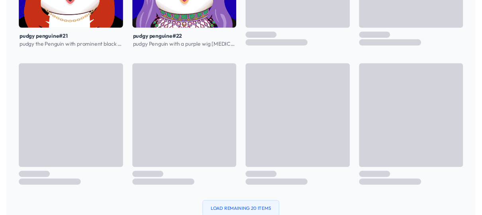
scroll to position [501, 0]
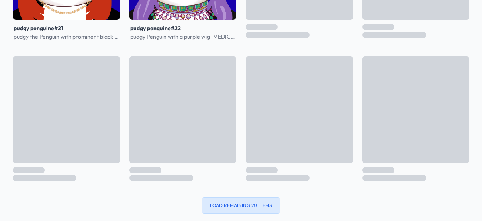
click at [238, 205] on button "Load remaining 20 items" at bounding box center [240, 205] width 79 height 17
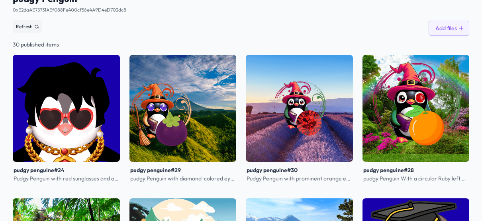
scroll to position [69, 0]
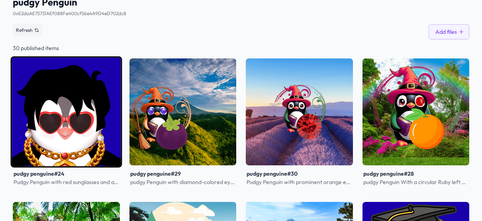
click at [64, 110] on img at bounding box center [66, 112] width 111 height 111
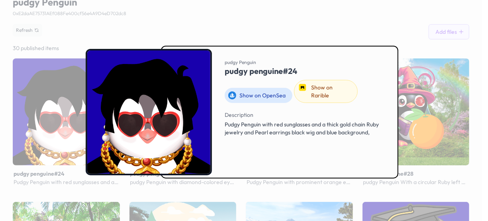
click at [251, 88] on link "Show on OpenSea" at bounding box center [258, 95] width 68 height 15
click at [409, 55] on div at bounding box center [244, 110] width 488 height 221
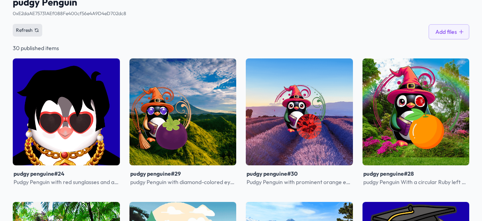
click at [37, 30] on icon at bounding box center [36, 30] width 5 height 5
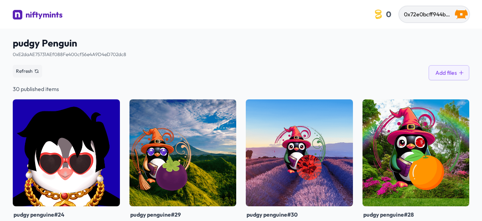
click at [461, 13] on img "button" at bounding box center [461, 14] width 13 height 13
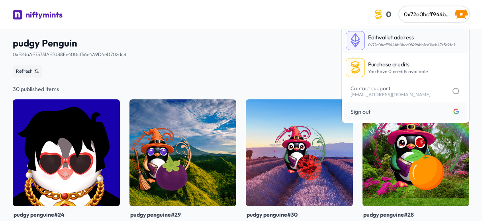
click at [385, 44] on span "0x72e0bcff944bb0bec0829bbb1ed14eb47c5e2fd1" at bounding box center [411, 44] width 87 height 5
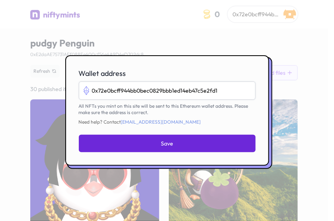
drag, startPoint x: 230, startPoint y: 94, endPoint x: 89, endPoint y: 86, distance: 141.5
click at [89, 86] on input "0x72e0bcff944bb0bec0829bbb1ed14eb47c5e2fd1" at bounding box center [167, 91] width 177 height 18
paste input "0x72E0BcFf944bB0Bec0829BbB1eD14Eb47C5E2fd1"
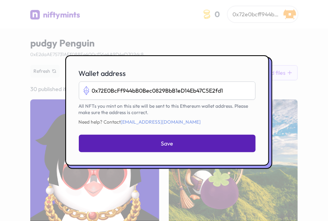
click at [167, 147] on span "Save" at bounding box center [167, 144] width 12 height 8
type input "0x72e0bcff944bb0bec0829bbb1ed14eb47c5e2fd1"
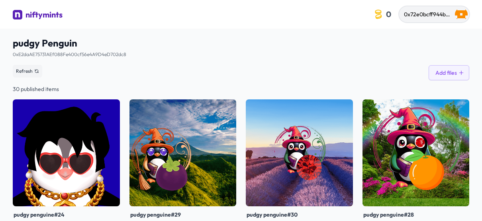
click at [465, 14] on img "button" at bounding box center [461, 14] width 13 height 13
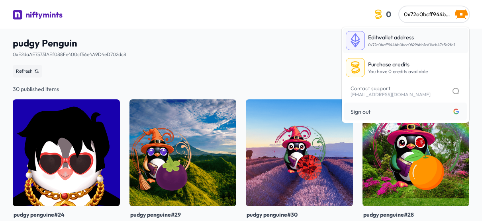
click at [394, 42] on span "0x72e0bcff944bb0bec0829bbb1ed14eb47c5e2fd1" at bounding box center [411, 44] width 87 height 5
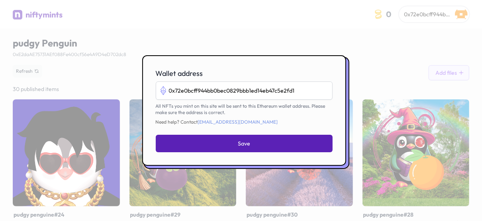
click at [281, 146] on button "Save" at bounding box center [244, 144] width 177 height 18
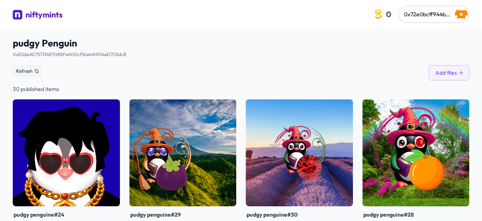
scroll to position [29, 0]
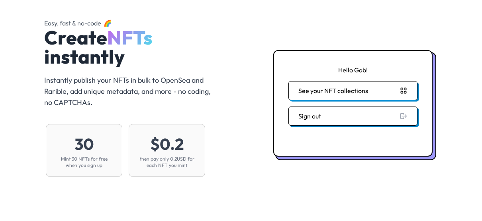
scroll to position [36, 0]
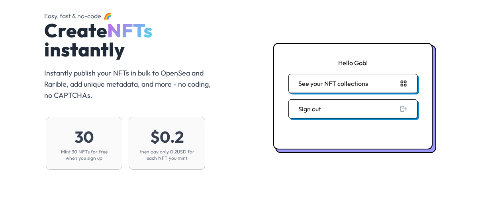
click at [315, 94] on div "Hello Gab! See your NFT collections Sign out" at bounding box center [352, 96] width 159 height 107
click at [304, 86] on button "See your NFT collections" at bounding box center [352, 83] width 130 height 19
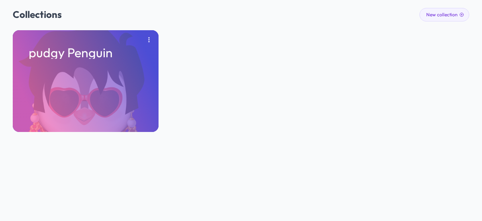
click at [167, 78] on div "pudgy Penguin" at bounding box center [241, 81] width 456 height 102
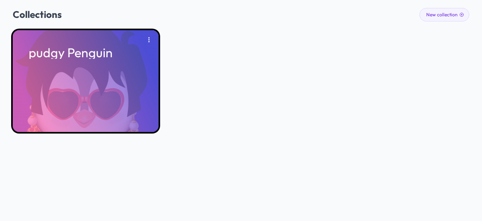
click at [145, 83] on div "pudgy Penguin" at bounding box center [86, 81] width 146 height 102
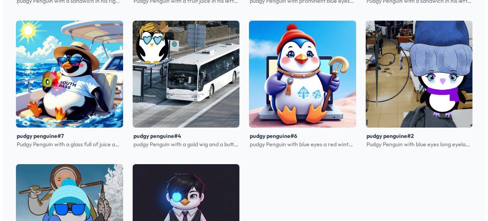
scroll to position [1018, 0]
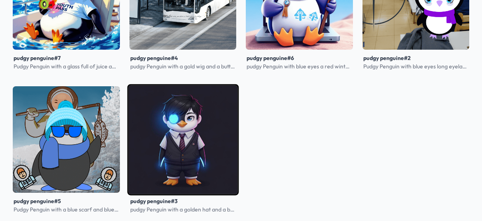
click at [180, 140] on img at bounding box center [182, 139] width 111 height 111
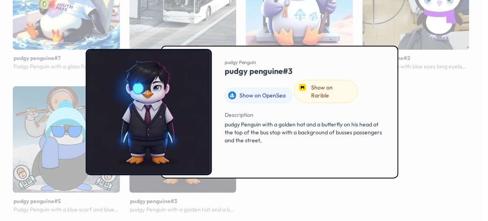
click at [224, 118] on div "pudgy Penguin pudgy penguine#3 Show on OpenSea Show on Rarible Description pudg…" at bounding box center [280, 112] width 238 height 133
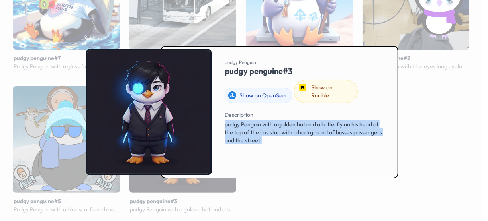
drag, startPoint x: 226, startPoint y: 119, endPoint x: 354, endPoint y: 149, distance: 131.7
click at [354, 149] on div "Description pudgy Penguin with a golden hat and a butterfly on his head at the …" at bounding box center [304, 134] width 160 height 51
copy span "pudgy Penguin with a golden hat and a butterfly on his head at the top of the b…"
click at [341, 145] on div "Description pudgy Penguin with a golden hat and a butterfly on his head at the …" at bounding box center [304, 134] width 160 height 51
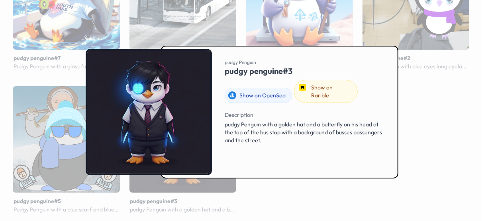
click at [64, 72] on div at bounding box center [244, 110] width 488 height 221
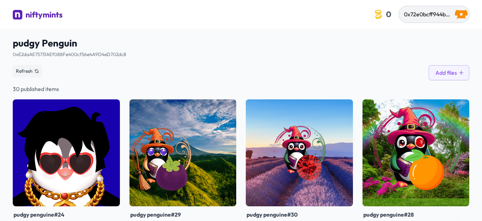
click at [414, 14] on span "0x72e0bcff944bb0bec0829bbb1ed14eb47c5e2fd1" at bounding box center [467, 14] width 126 height 7
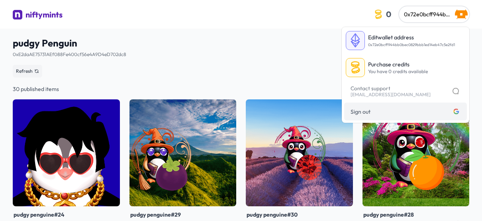
click at [429, 111] on span "Sign out Logged in with google" at bounding box center [405, 111] width 110 height 8
